Goal: Transaction & Acquisition: Obtain resource

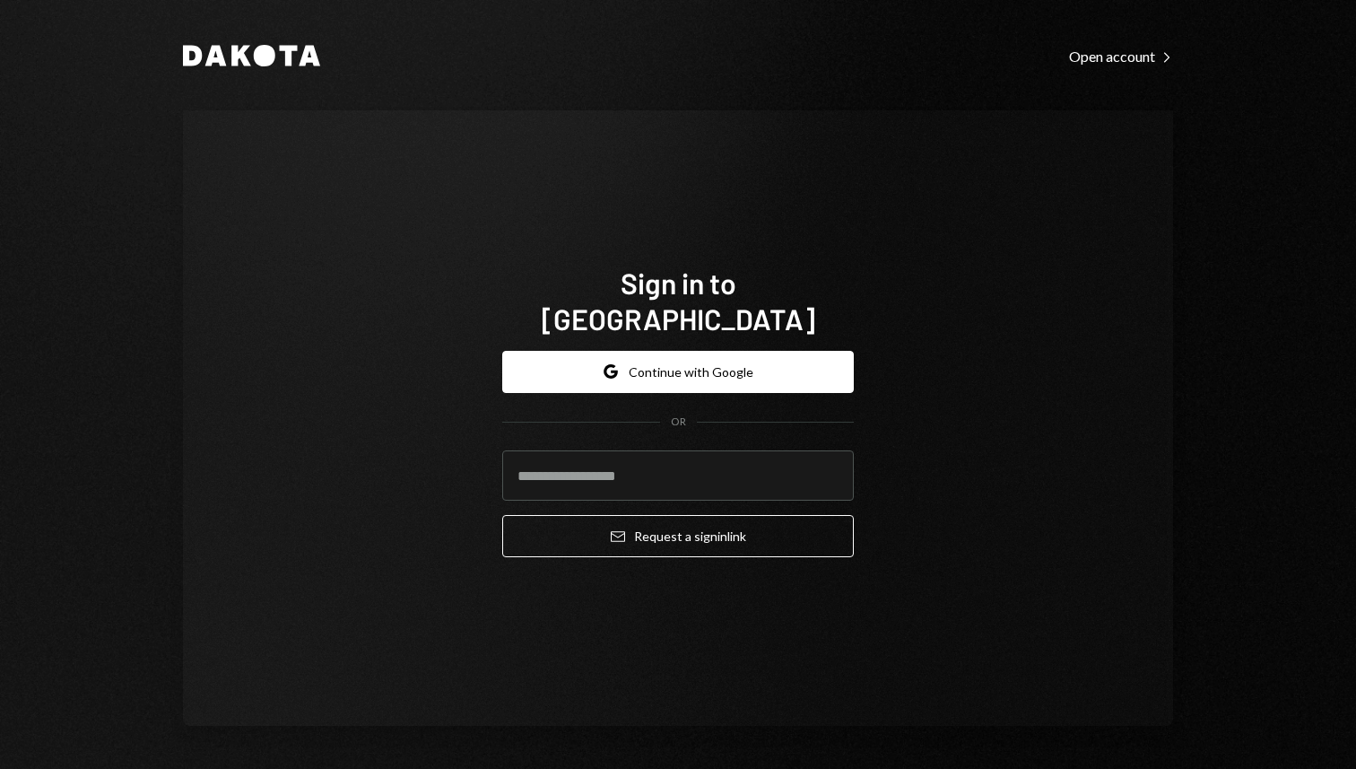
type input "**********"
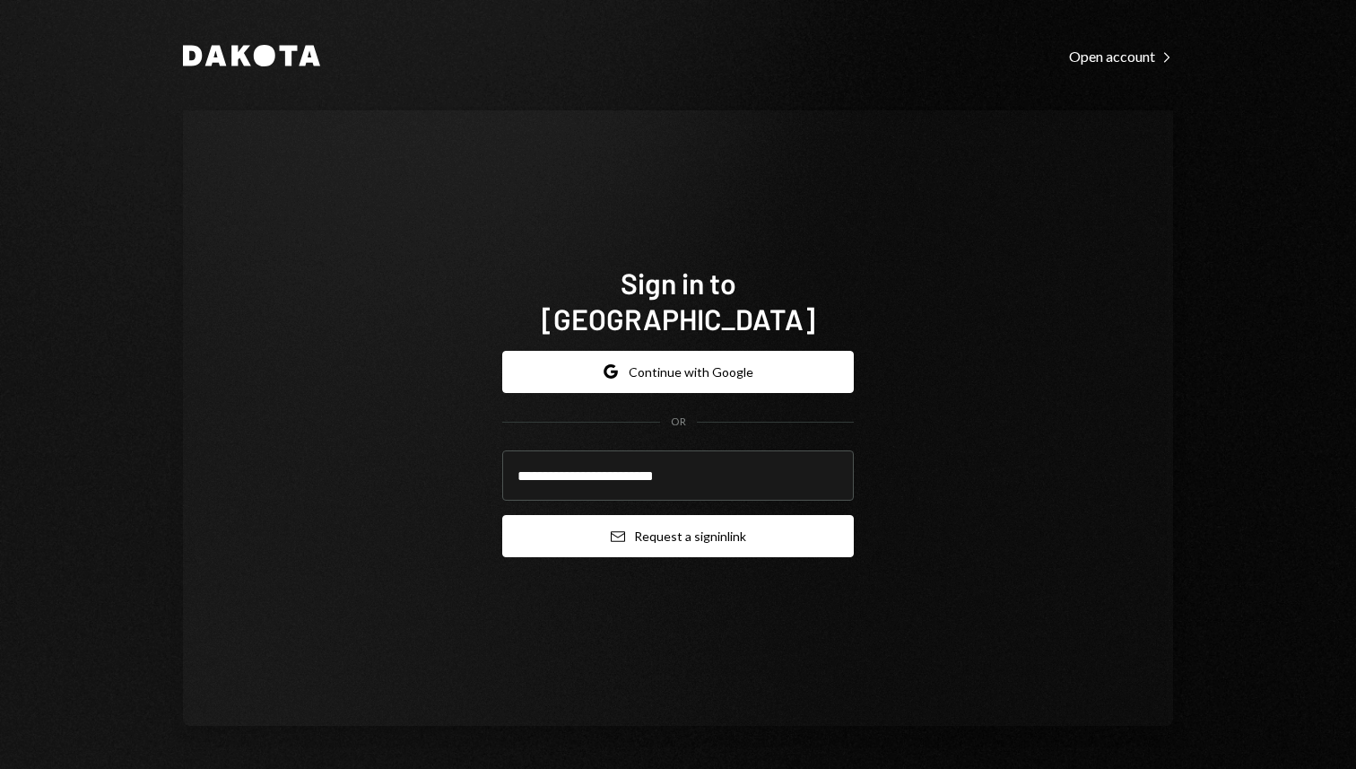
click at [647, 522] on button "Email Request a sign in link" at bounding box center [678, 536] width 352 height 42
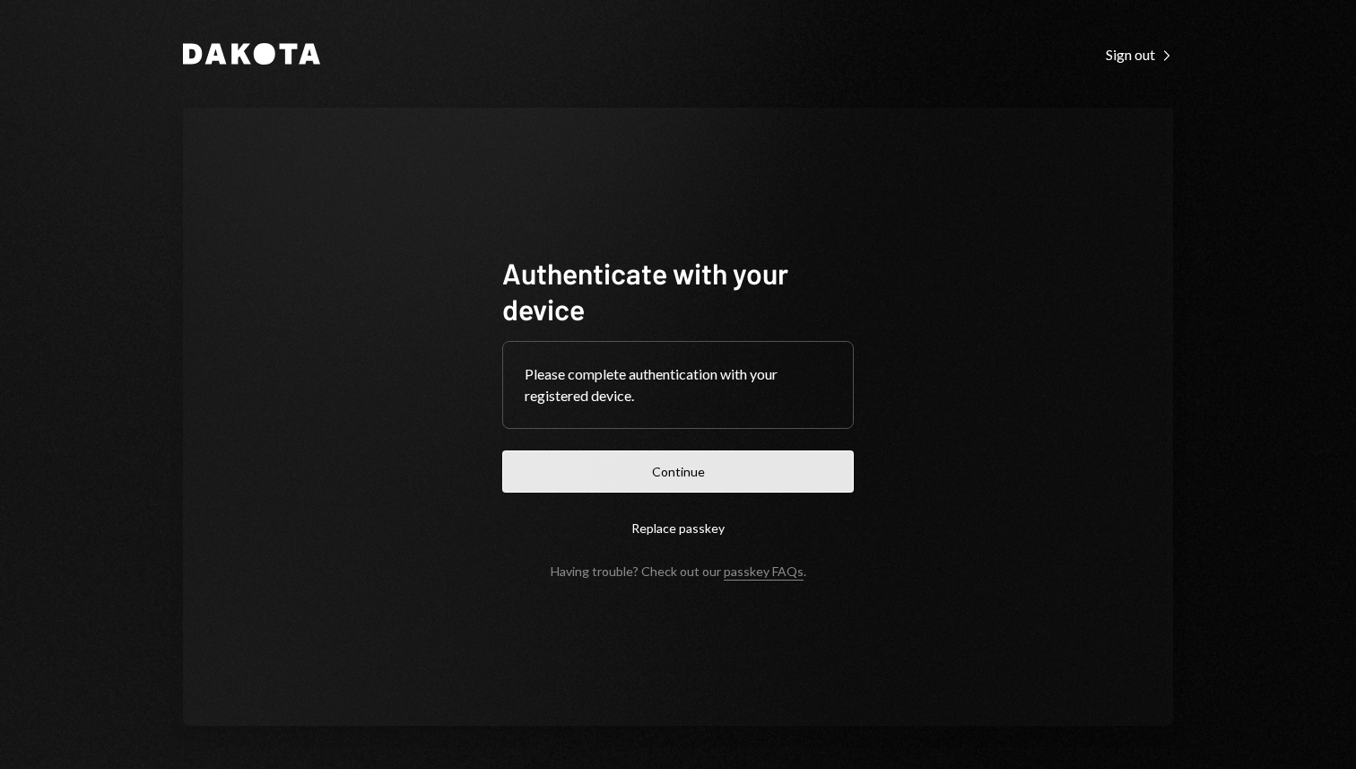
click at [650, 479] on button "Continue" at bounding box center [678, 471] width 352 height 42
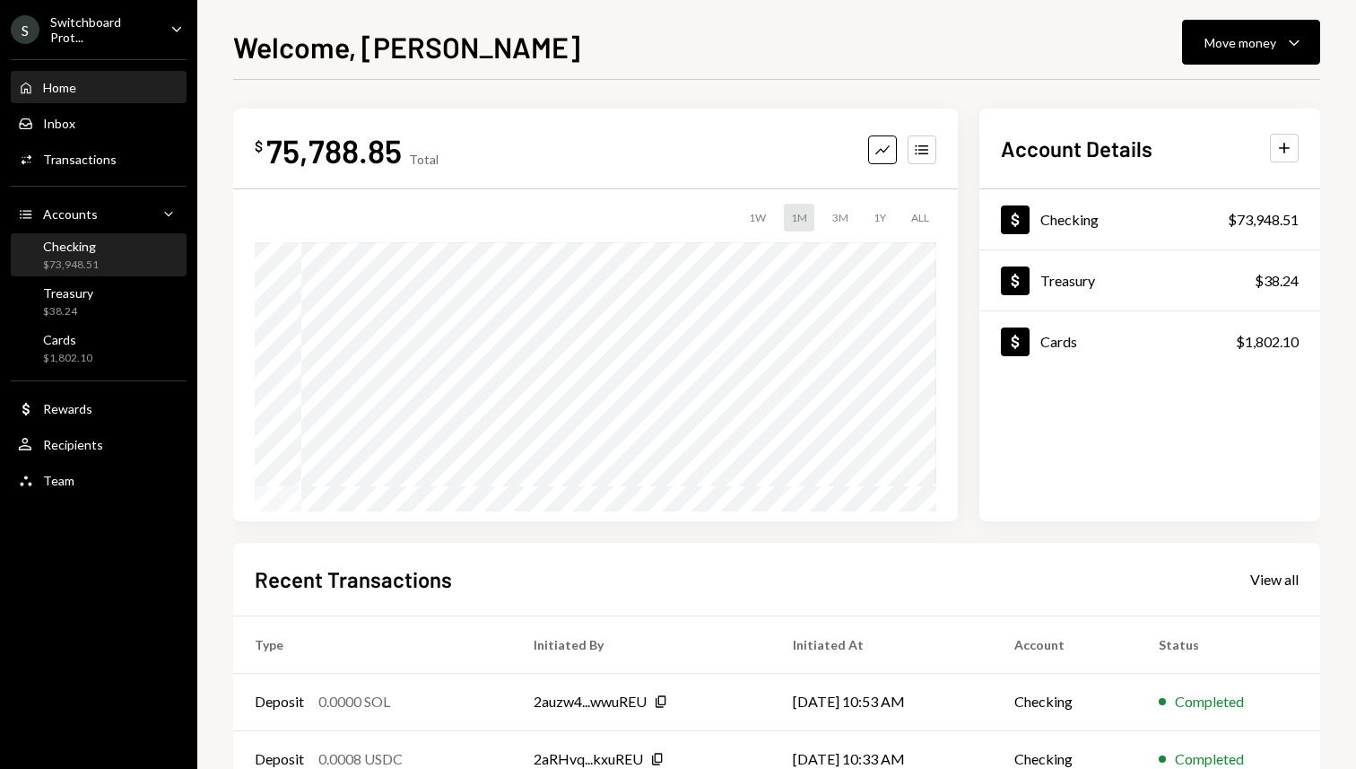
click at [110, 255] on div "Checking $73,948.51" at bounding box center [98, 256] width 161 height 34
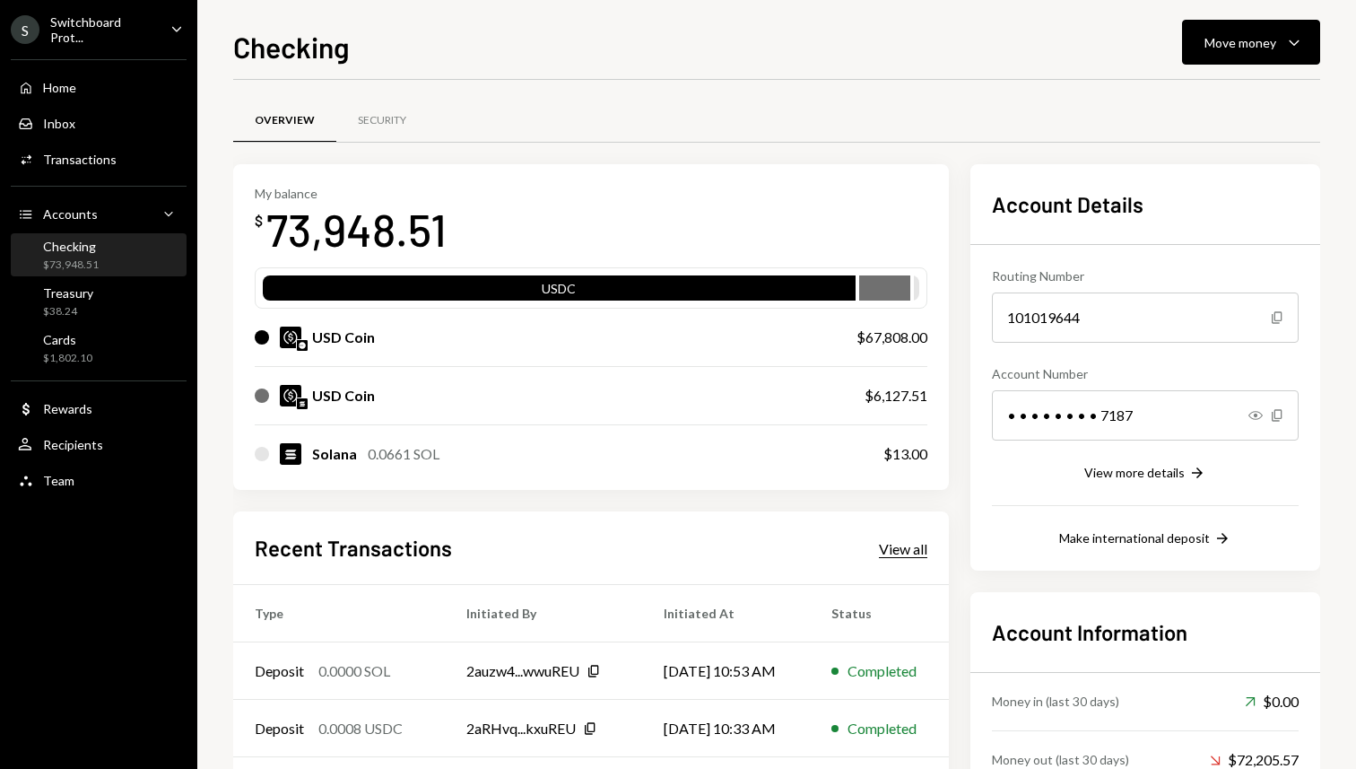
click at [908, 544] on div "View all" at bounding box center [903, 549] width 48 height 18
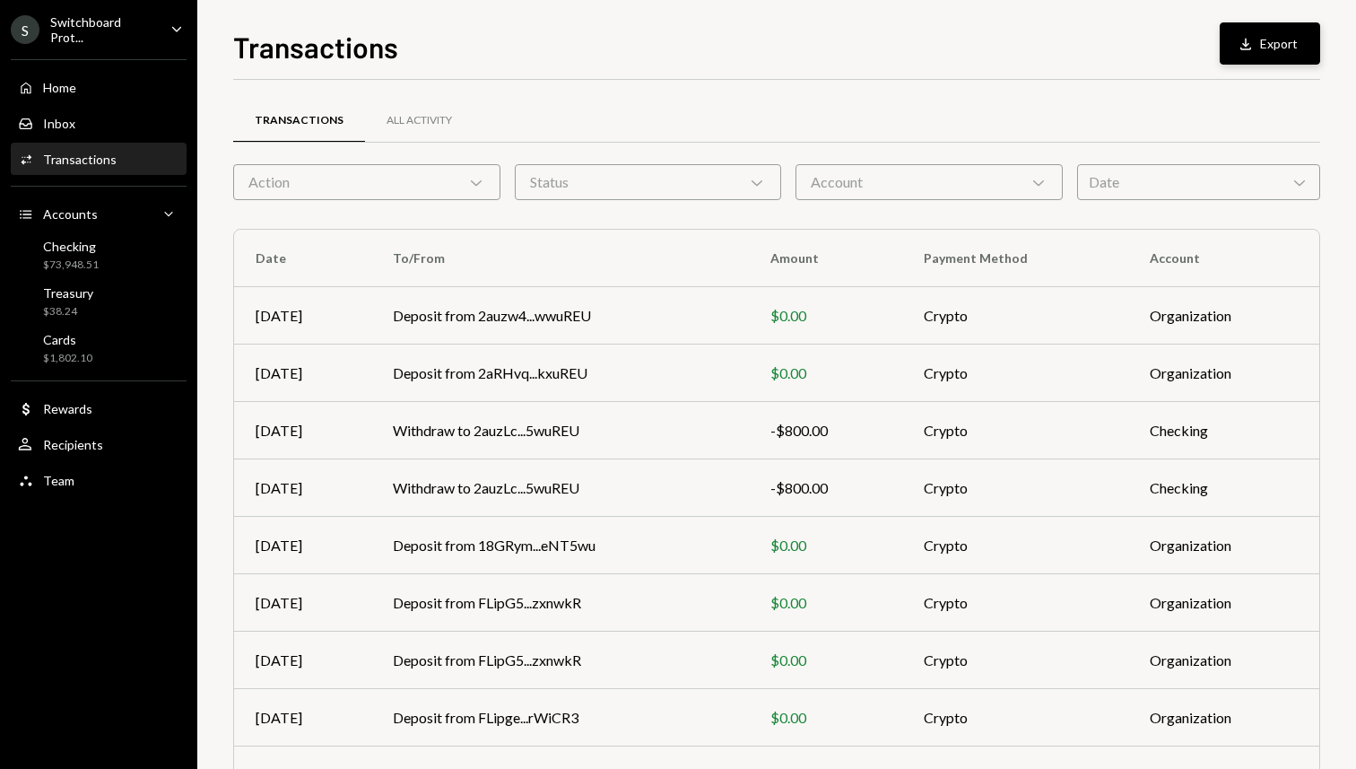
click at [1277, 47] on button "Download Export" at bounding box center [1270, 43] width 100 height 42
click at [674, 103] on div "Transactions All Activity" at bounding box center [776, 121] width 1087 height 46
click at [1201, 186] on div "Date Chevron Down" at bounding box center [1198, 182] width 243 height 36
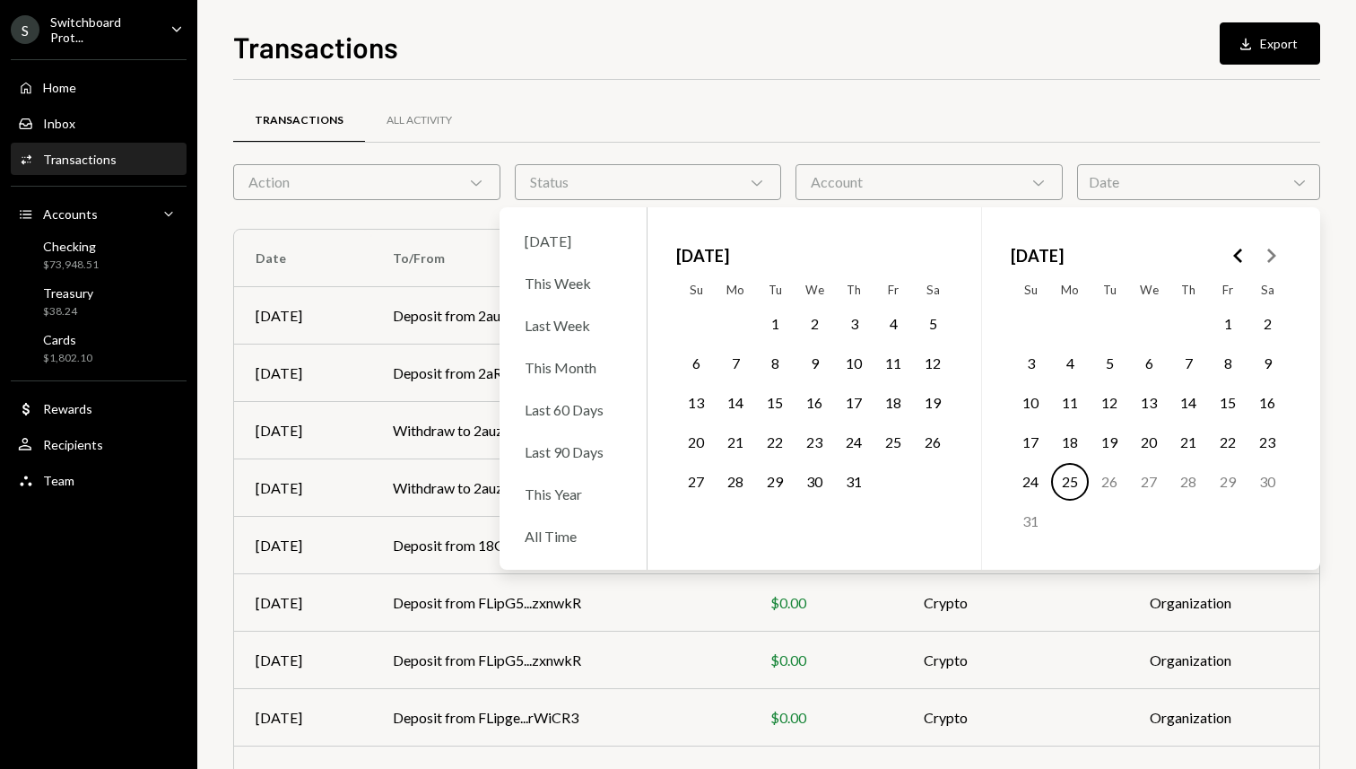
click at [1243, 256] on icon "Go to the Previous Month" at bounding box center [1239, 256] width 22 height 22
click at [1100, 325] on button "1" at bounding box center [1110, 324] width 38 height 38
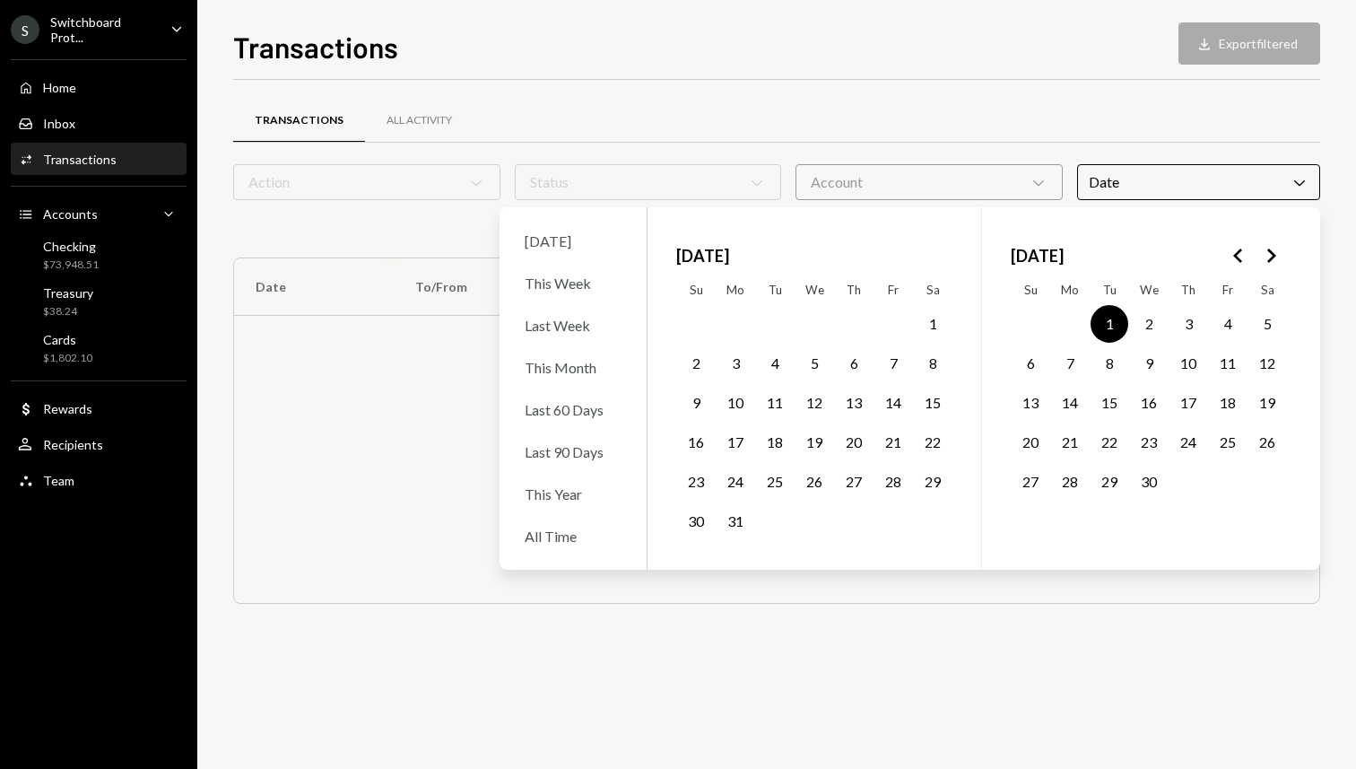
click at [1268, 260] on polygon "Go to the Next Month" at bounding box center [1271, 255] width 9 height 14
click at [1071, 484] on button "25" at bounding box center [1070, 482] width 38 height 38
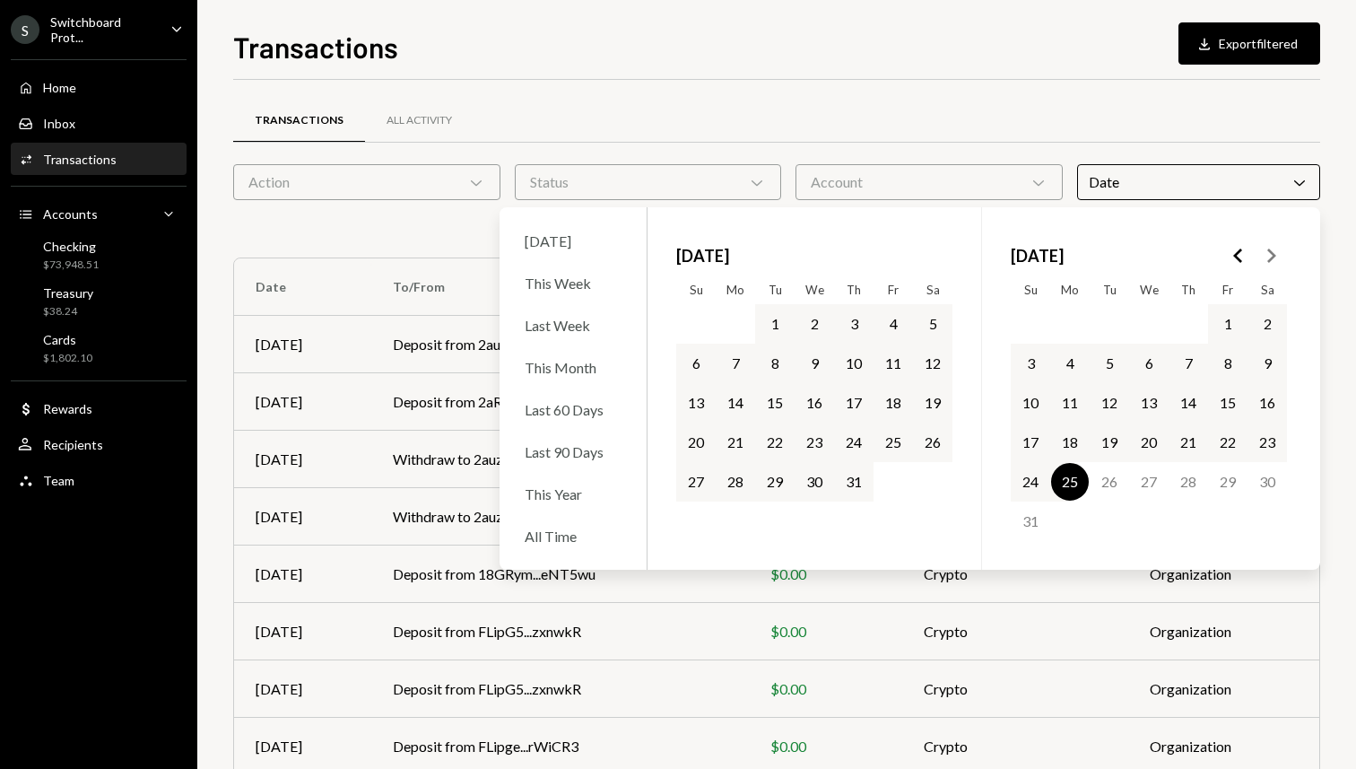
click at [1083, 118] on div "Transactions All Activity" at bounding box center [776, 121] width 1087 height 46
